Goal: Task Accomplishment & Management: Manage account settings

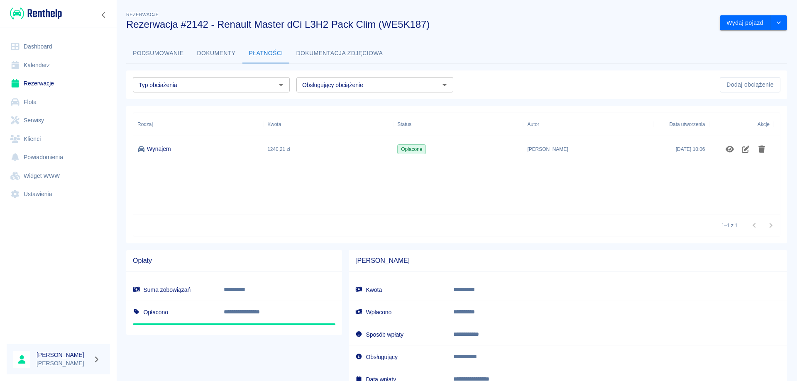
click at [44, 81] on link "Rezerwacje" at bounding box center [58, 83] width 103 height 19
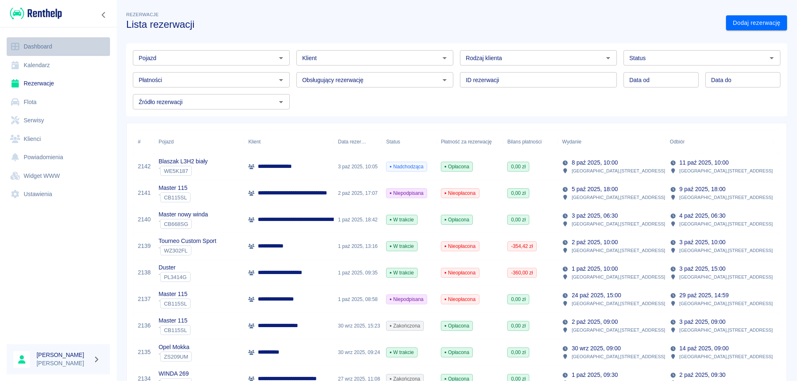
click at [40, 42] on link "Dashboard" at bounding box center [58, 46] width 103 height 19
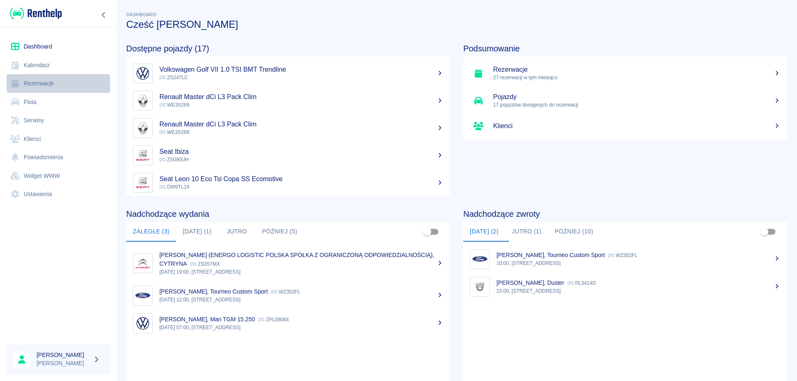
click at [33, 81] on link "Rezerwacje" at bounding box center [58, 83] width 103 height 19
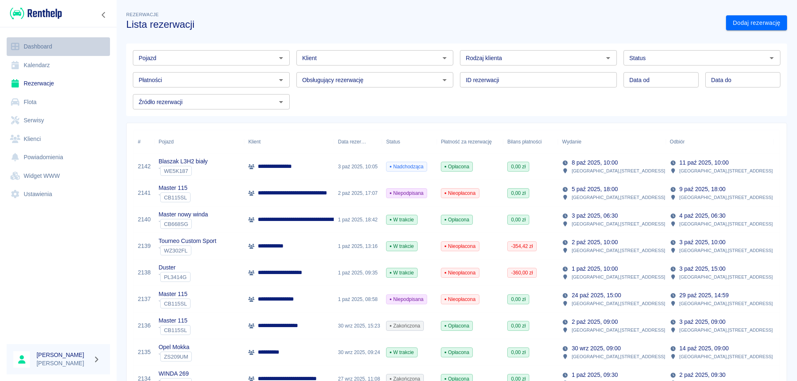
click at [32, 46] on link "Dashboard" at bounding box center [58, 46] width 103 height 19
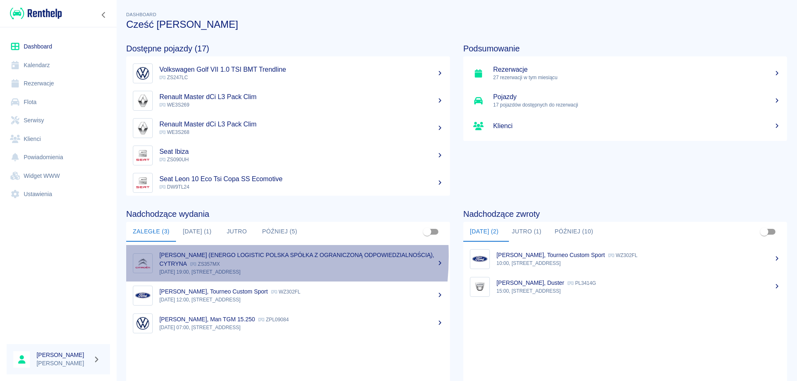
click at [182, 256] on p "[PERSON_NAME] (ENERGO LOGISTIC POLSKA SPÓŁKA Z OGRANICZONĄ ODPOWIEDZIALNOŚCIĄ),…" at bounding box center [296, 259] width 275 height 15
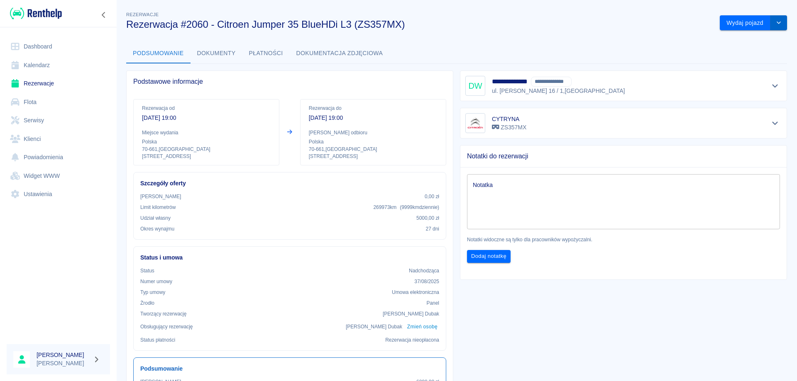
click at [775, 23] on icon "drop-down" at bounding box center [778, 22] width 7 height 5
click at [35, 83] on link "Rezerwacje" at bounding box center [58, 83] width 103 height 19
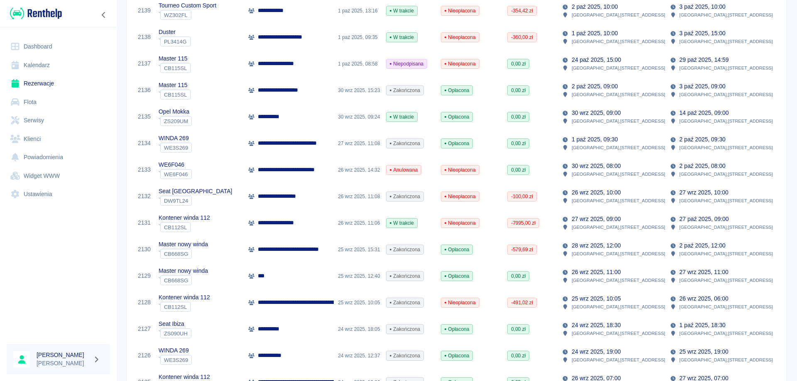
scroll to position [83, 0]
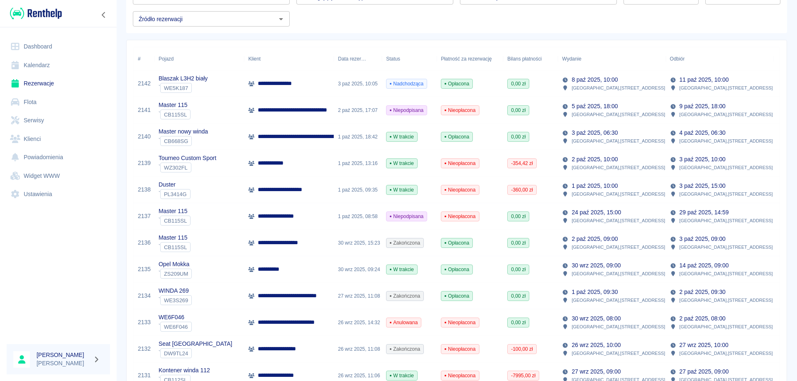
click at [275, 247] on p "**********" at bounding box center [285, 243] width 54 height 9
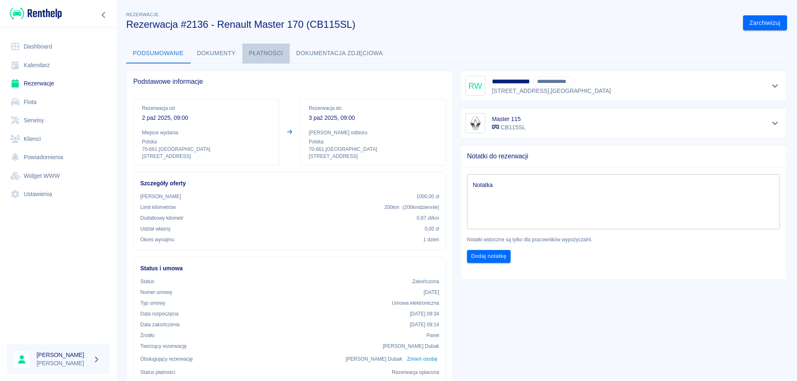
click at [273, 51] on button "Płatności" at bounding box center [265, 54] width 47 height 20
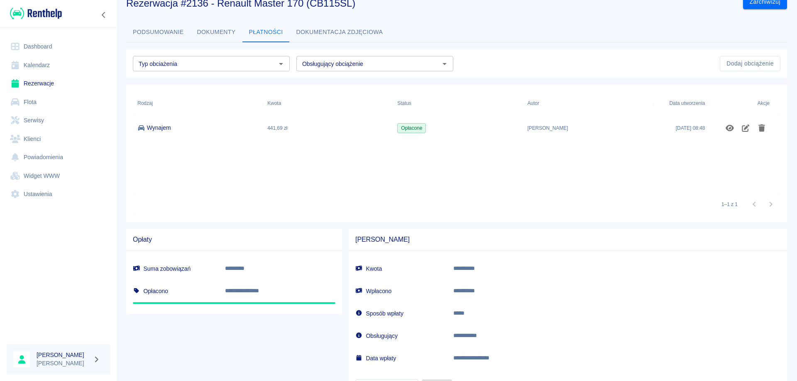
scroll to position [62, 0]
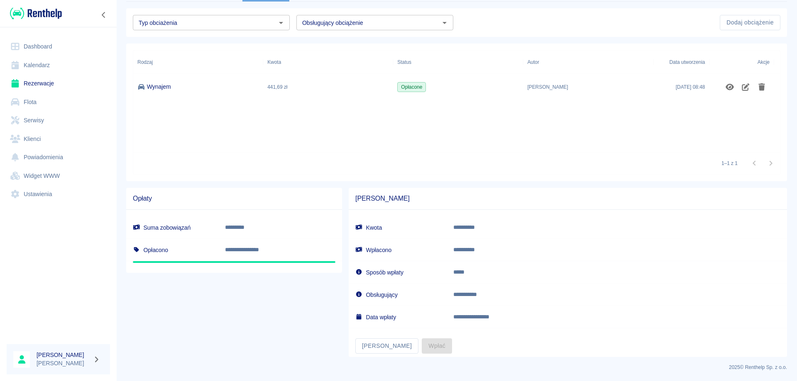
click at [37, 81] on link "Rezerwacje" at bounding box center [58, 83] width 103 height 19
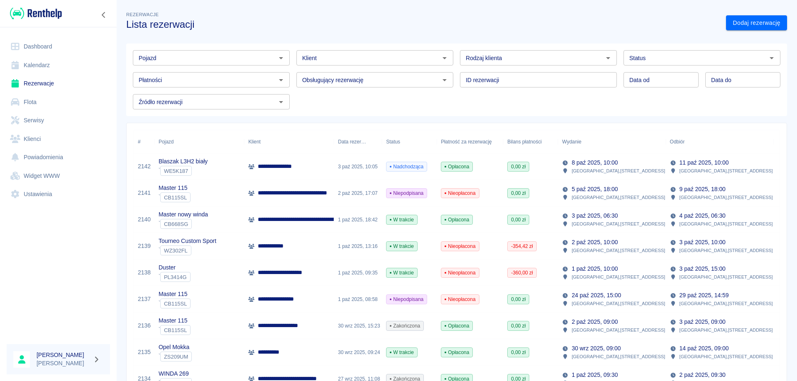
click at [329, 62] on input "Klient" at bounding box center [368, 58] width 138 height 10
type input "c"
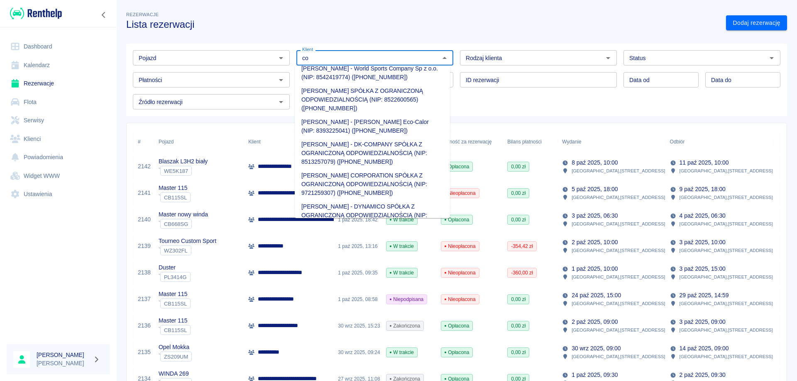
scroll to position [124, 0]
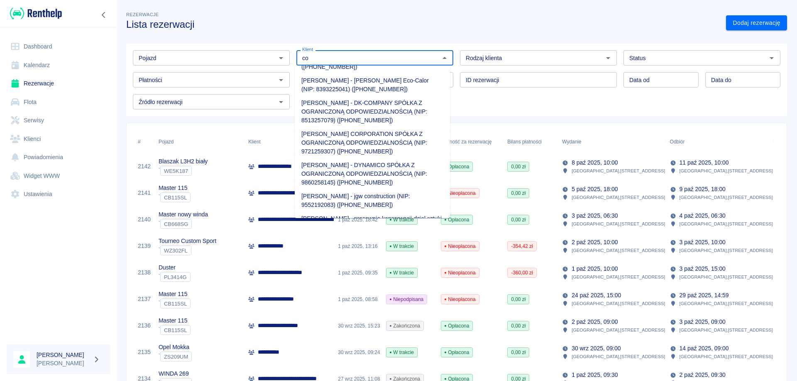
type input "co"
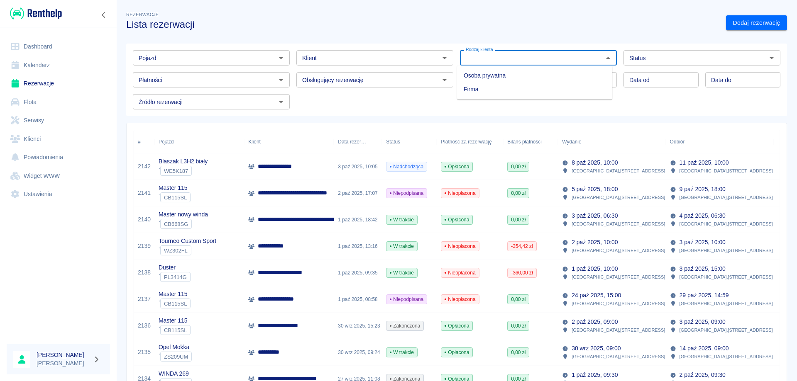
click at [502, 56] on input "Rodzaj klienta" at bounding box center [531, 58] width 138 height 10
click at [475, 87] on li "Firma" at bounding box center [534, 90] width 155 height 14
type input "Firma"
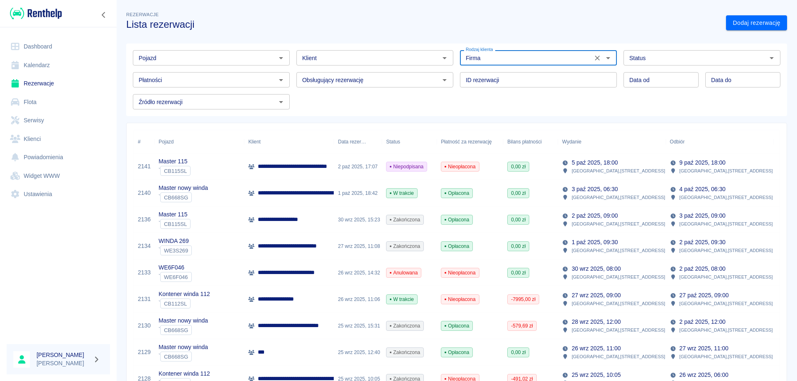
click at [382, 62] on input "Klient" at bounding box center [368, 58] width 138 height 10
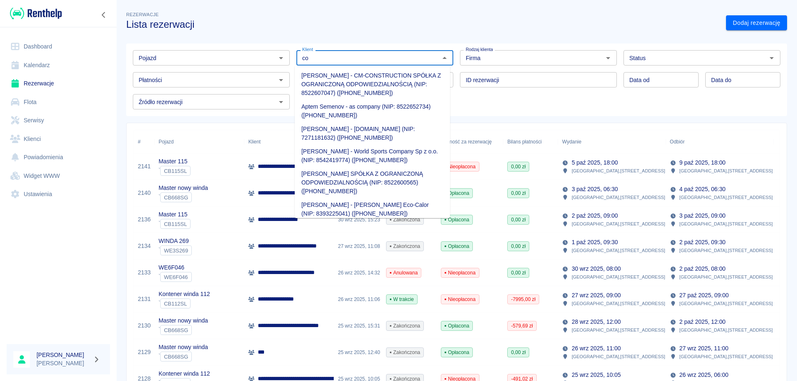
type input "c"
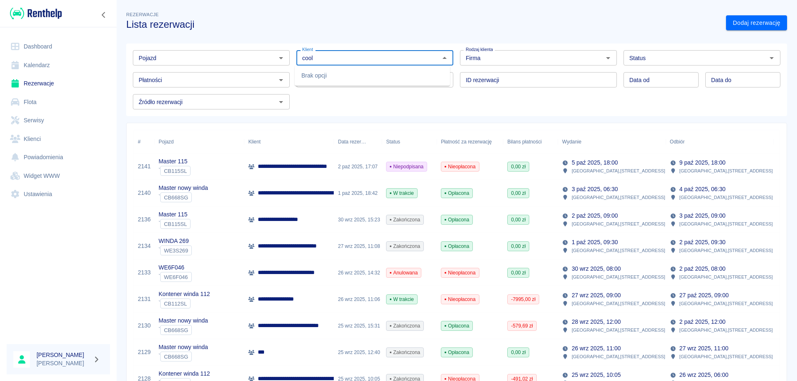
click at [354, 58] on input "cool" at bounding box center [368, 58] width 138 height 10
click at [561, 66] on div "Firma Rodzaj klienta" at bounding box center [538, 57] width 157 height 15
type input "cool"
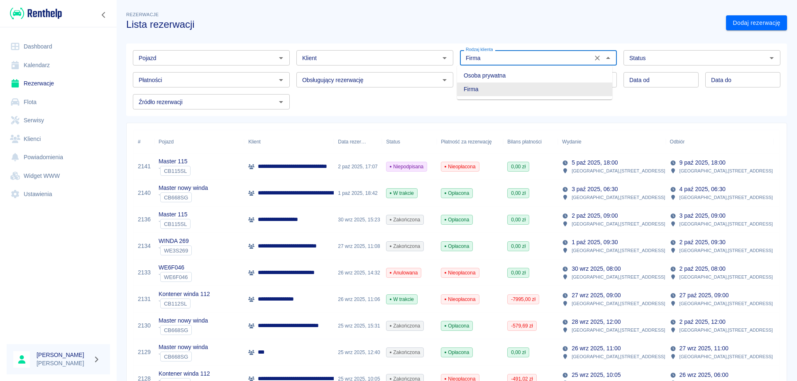
click at [380, 60] on input "Klient" at bounding box center [368, 58] width 138 height 10
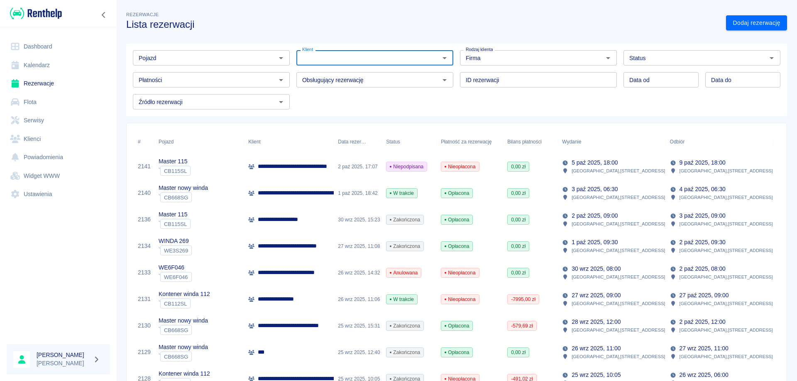
click at [380, 60] on input "Klient" at bounding box center [368, 58] width 138 height 10
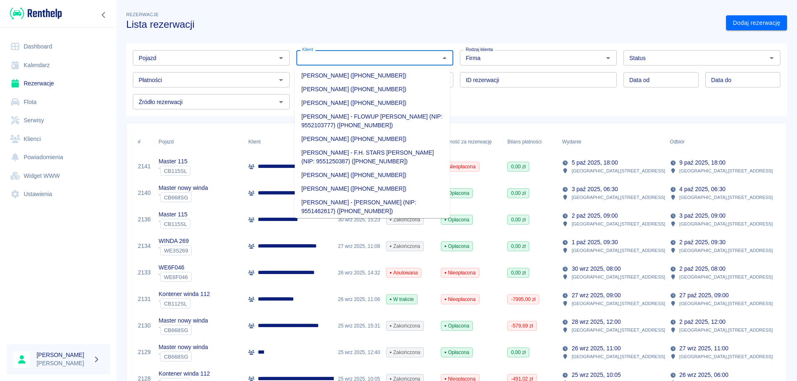
click at [380, 60] on input "Klient" at bounding box center [368, 58] width 138 height 10
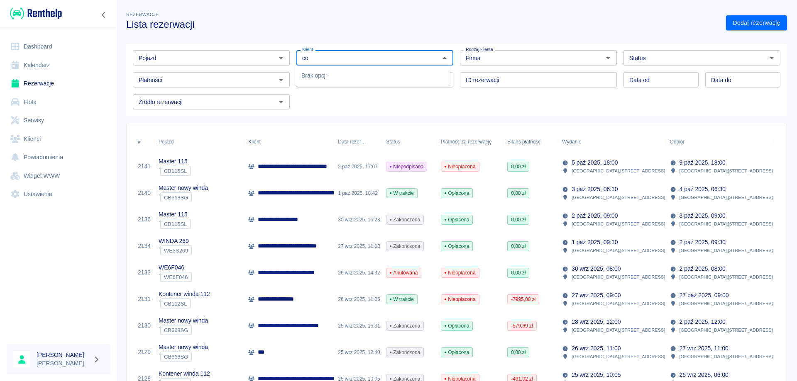
type input "c"
click at [375, 75] on li "[PERSON_NAME] - MK KONCEPT [PERSON_NAME] (NIP: 9281029128) ([PHONE_NUMBER])" at bounding box center [372, 80] width 155 height 22
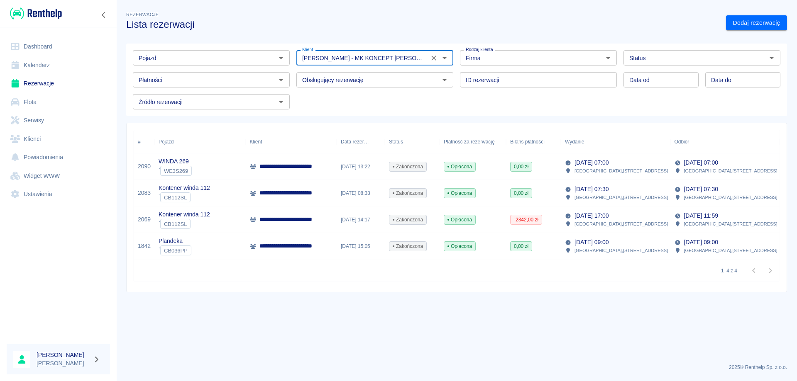
type input "[PERSON_NAME] - MK KONCEPT [PERSON_NAME] (NIP: 9281029128) ([PHONE_NUMBER])"
click at [300, 194] on p "**********" at bounding box center [304, 193] width 90 height 9
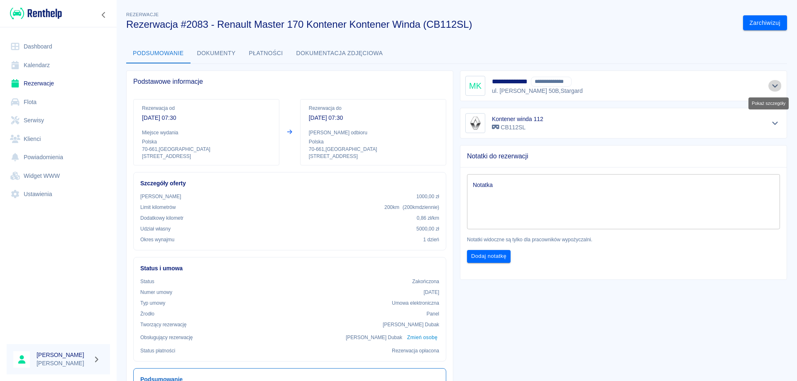
click at [770, 85] on icon "Pokaż szczegóły" at bounding box center [775, 85] width 10 height 7
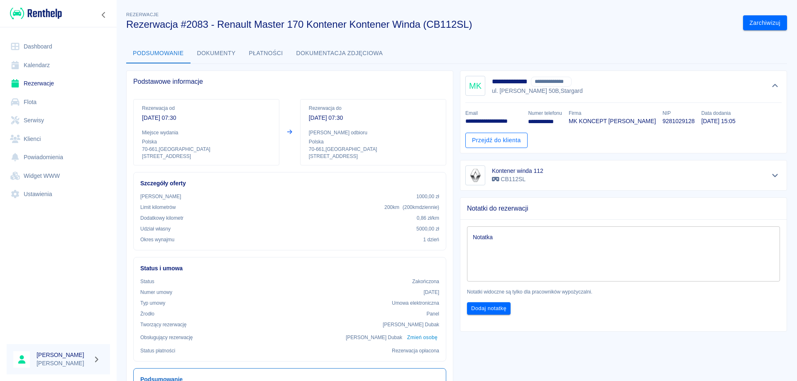
click at [487, 136] on link "Przejdź do klienta" at bounding box center [496, 140] width 62 height 15
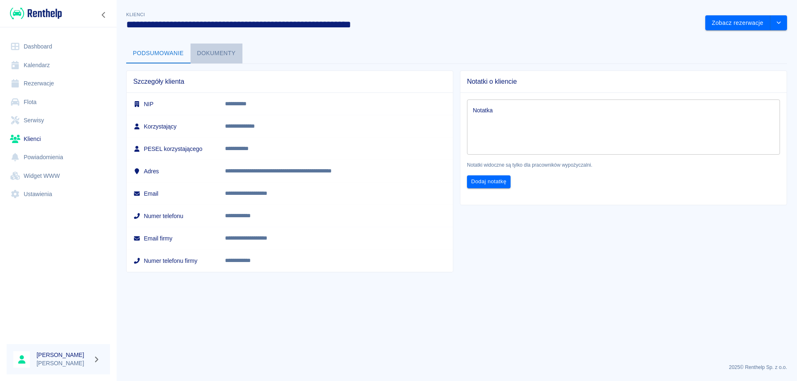
click at [220, 54] on button "Dokumenty" at bounding box center [216, 54] width 52 height 20
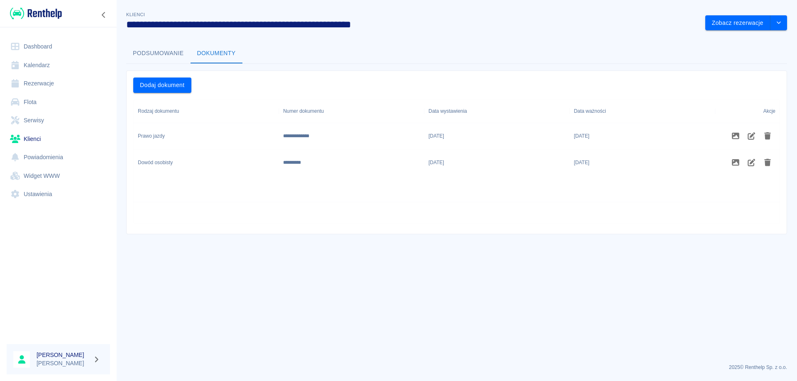
click at [307, 136] on div "**********" at bounding box center [299, 135] width 33 height 7
copy div "**********"
click at [36, 49] on link "Dashboard" at bounding box center [58, 46] width 103 height 19
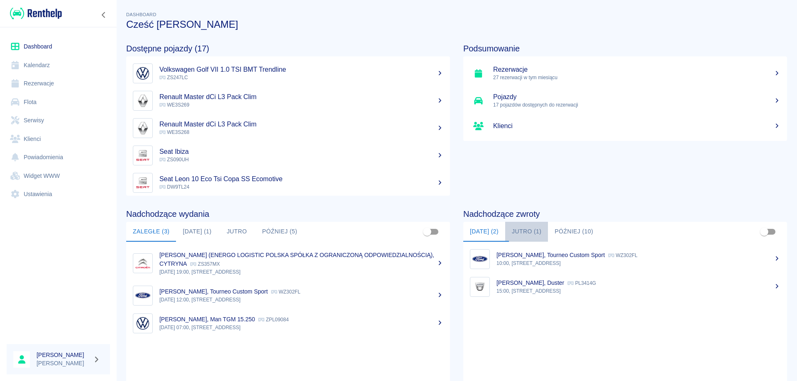
click at [519, 229] on button "Jutro (1)" at bounding box center [526, 232] width 43 height 20
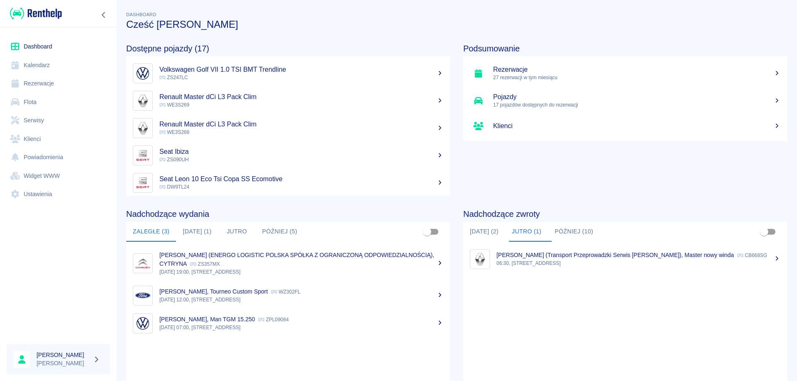
click at [540, 260] on p "06:30, [STREET_ADDRESS]" at bounding box center [638, 263] width 284 height 7
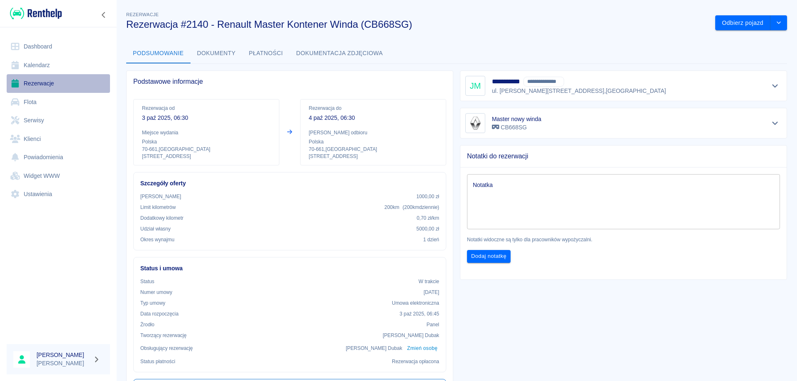
click at [49, 80] on link "Rezerwacje" at bounding box center [58, 83] width 103 height 19
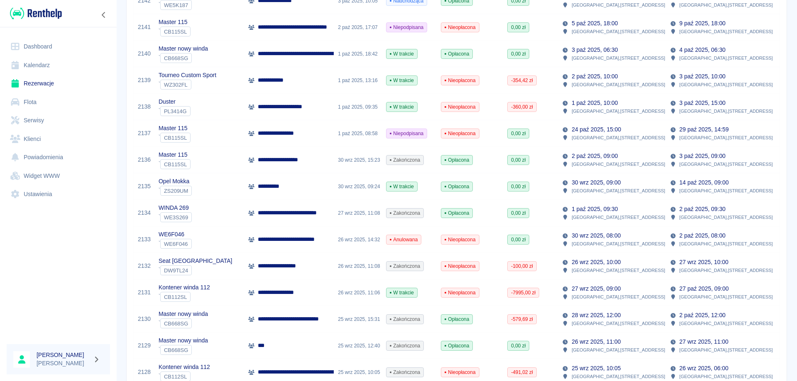
scroll to position [207, 0]
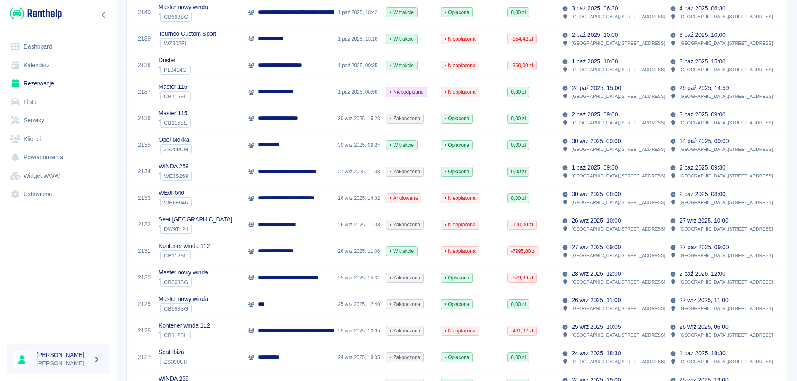
click at [289, 278] on p "**********" at bounding box center [309, 277] width 102 height 9
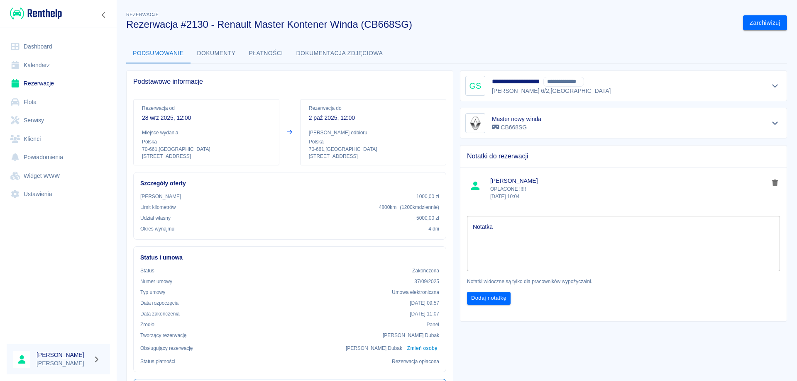
click at [223, 53] on button "Dokumenty" at bounding box center [216, 54] width 52 height 20
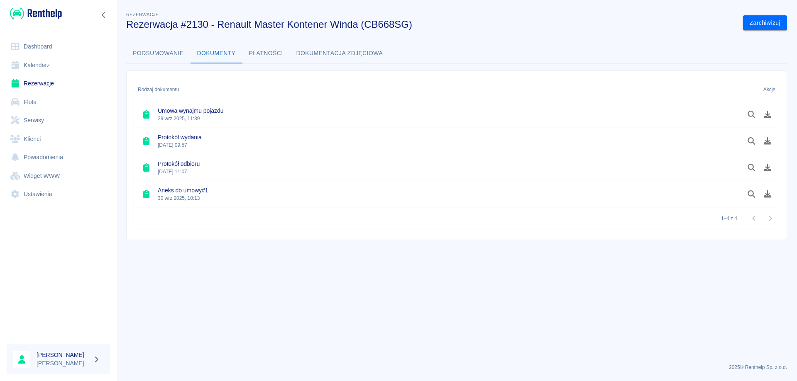
click at [263, 54] on button "Płatności" at bounding box center [265, 54] width 47 height 20
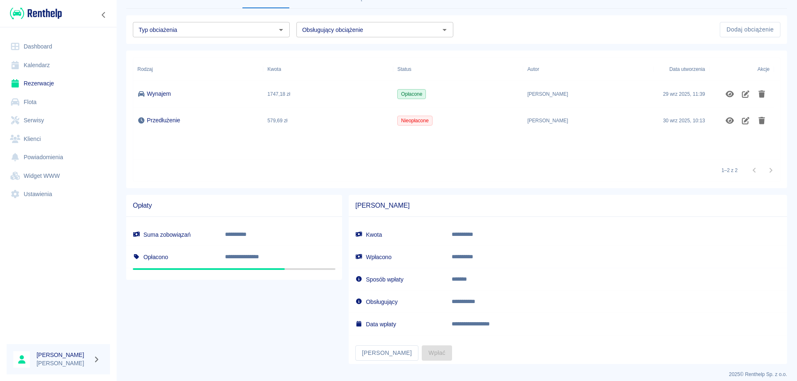
scroll to position [62, 0]
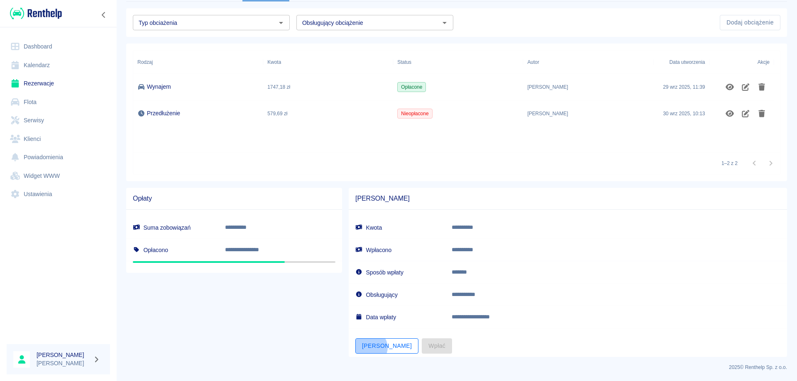
click at [368, 348] on button "[PERSON_NAME]" at bounding box center [386, 346] width 63 height 15
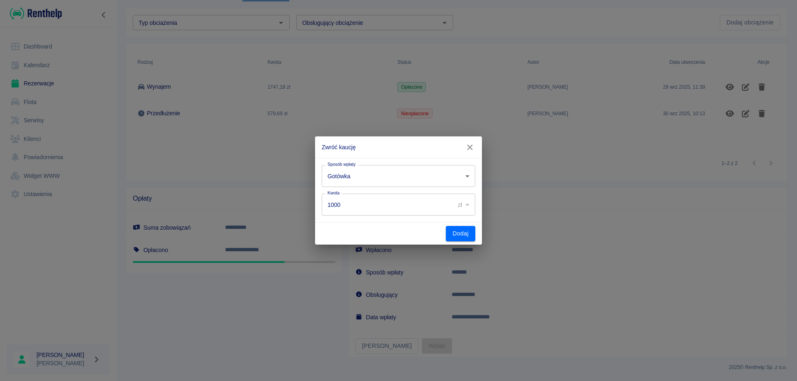
click at [385, 175] on body "**********" at bounding box center [398, 190] width 797 height 381
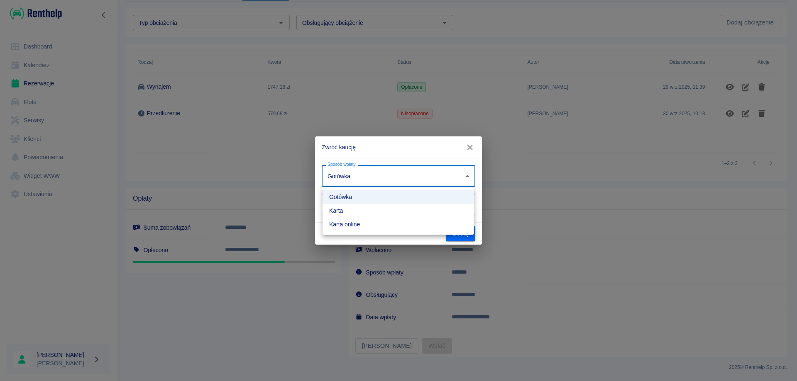
click at [357, 221] on li "Karta online" at bounding box center [397, 225] width 151 height 14
type input "online_card_authorization"
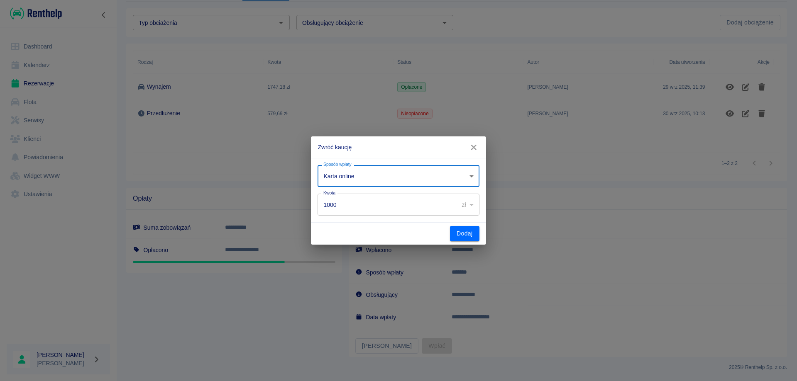
click at [355, 207] on input "1000" at bounding box center [384, 205] width 135 height 22
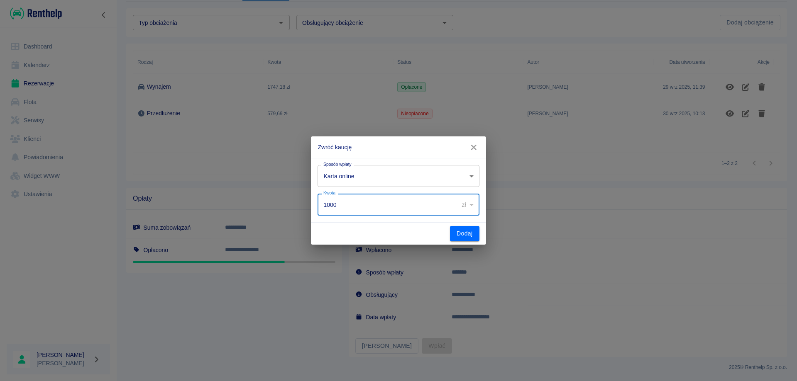
click at [355, 207] on input "1000" at bounding box center [384, 205] width 135 height 22
type input "420"
click at [461, 236] on button "Dodaj" at bounding box center [464, 233] width 29 height 15
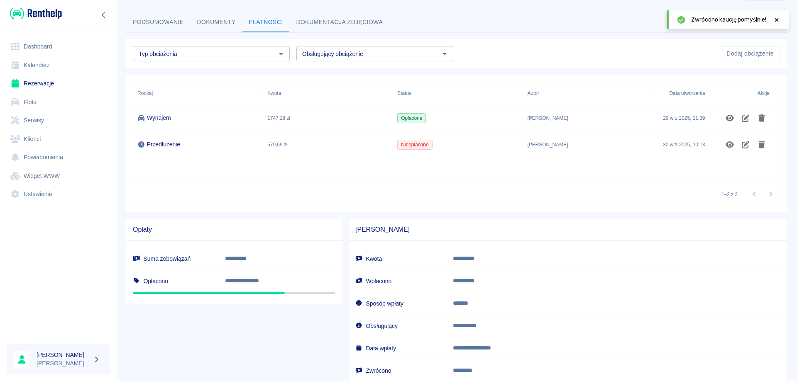
scroll to position [0, 0]
